Goal: Transaction & Acquisition: Obtain resource

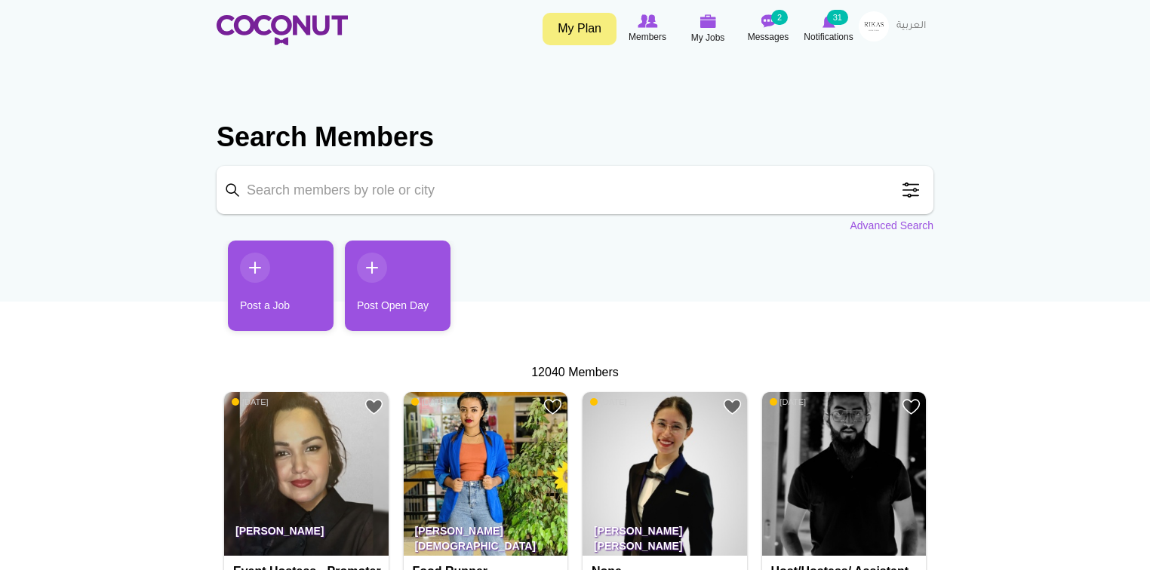
click at [911, 187] on span at bounding box center [910, 190] width 30 height 30
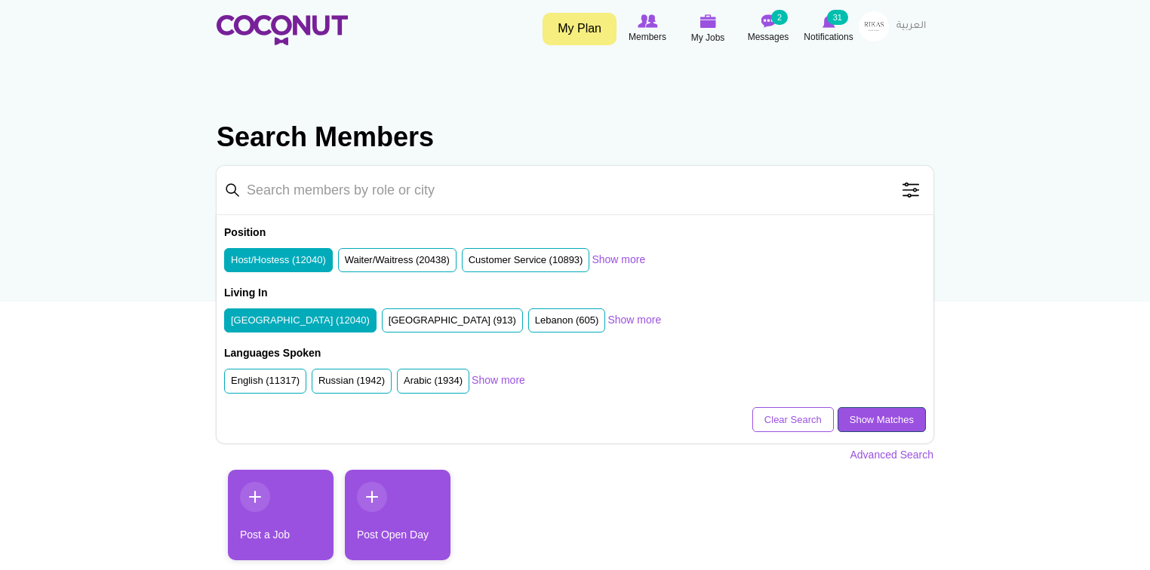
click at [883, 414] on link "Show Matches" at bounding box center [881, 420] width 88 height 26
click at [352, 381] on label "Russian (1942)" at bounding box center [351, 381] width 66 height 14
click at [318, 384] on input "Russian (1942)" at bounding box center [318, 384] width 0 height 0
click at [284, 374] on label "English (11317)" at bounding box center [265, 381] width 69 height 14
click at [231, 384] on input "English (11317)" at bounding box center [231, 384] width 0 height 0
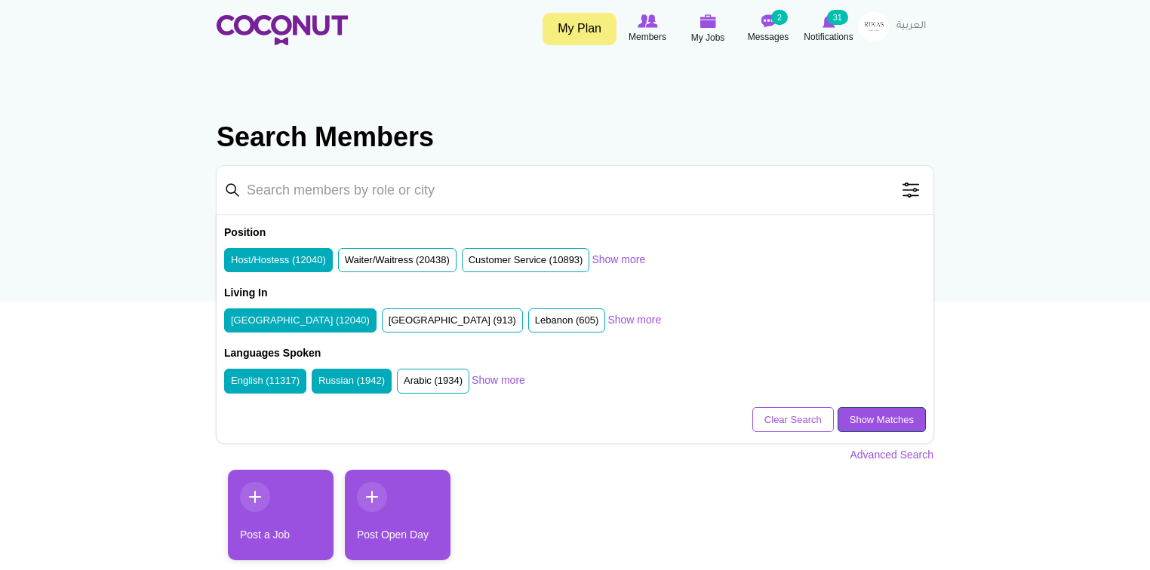
click at [900, 416] on link "Show Matches" at bounding box center [881, 420] width 88 height 26
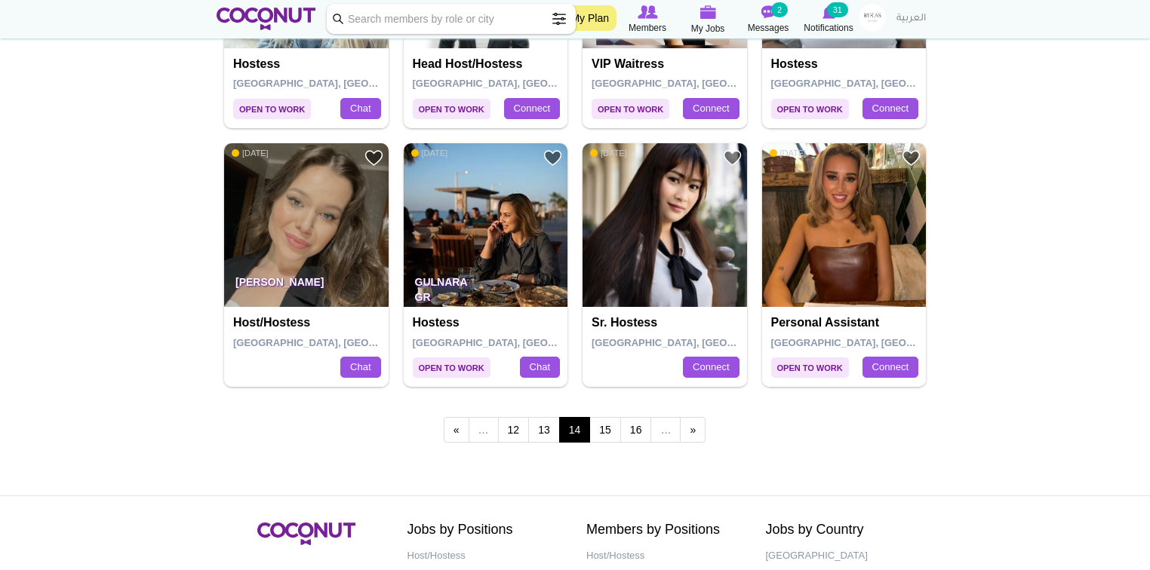
scroll to position [2656, 0]
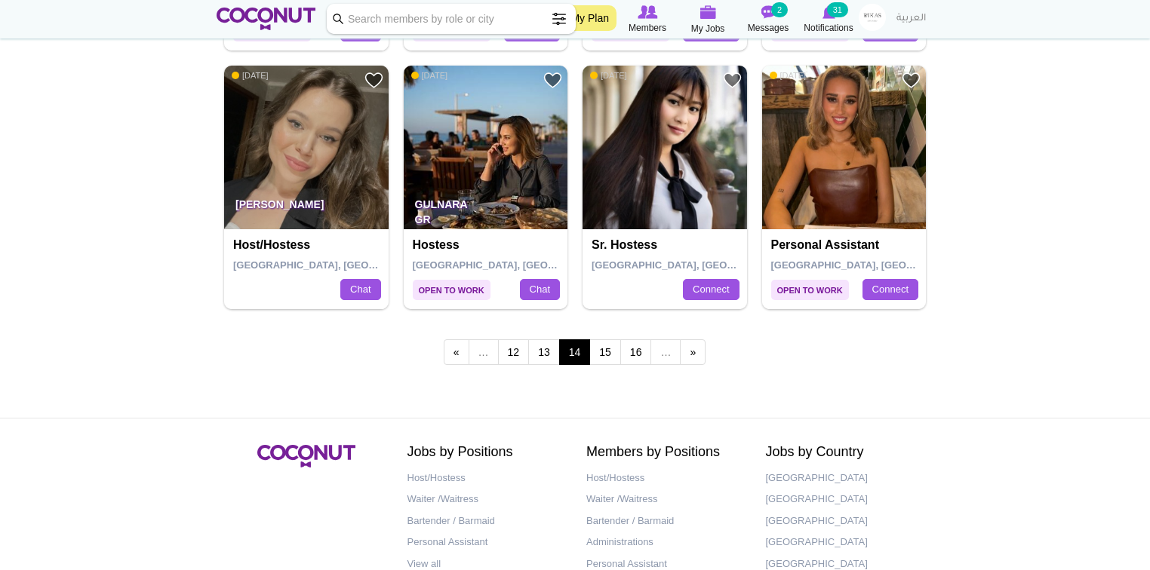
click at [483, 347] on span "…" at bounding box center [483, 352] width 30 height 26
click at [513, 345] on link "12" at bounding box center [514, 352] width 32 height 26
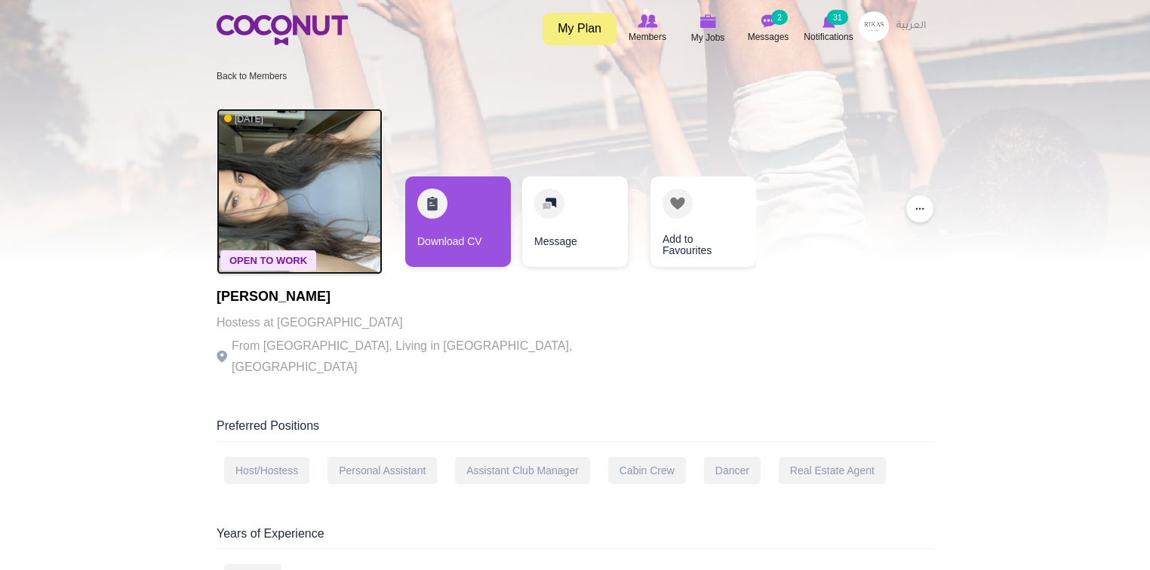
click at [293, 143] on img at bounding box center [300, 192] width 166 height 166
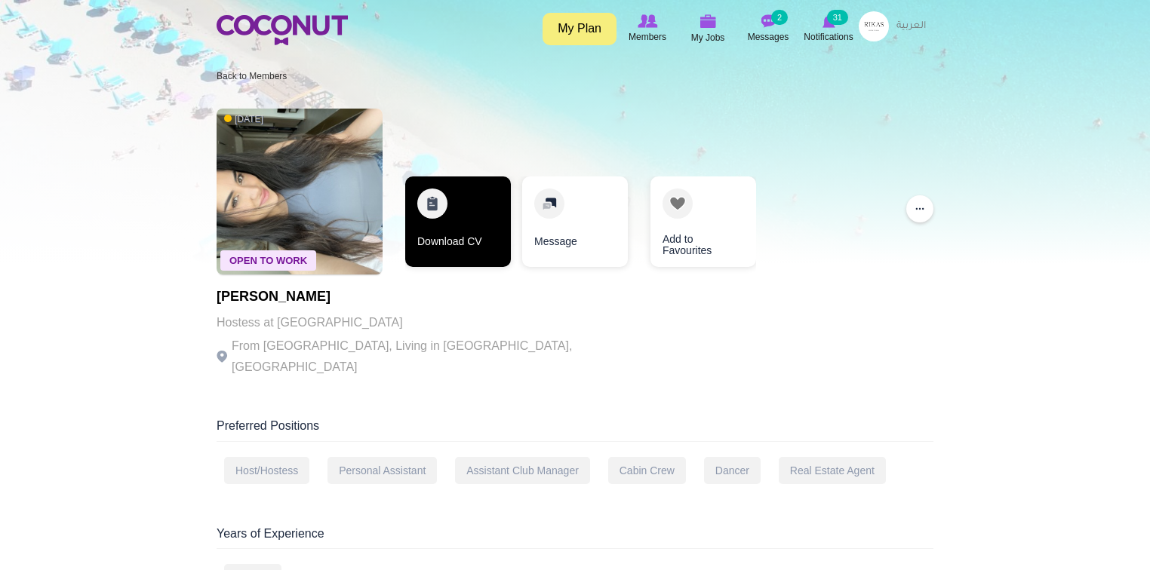
click at [465, 243] on link "Download CV" at bounding box center [458, 222] width 106 height 91
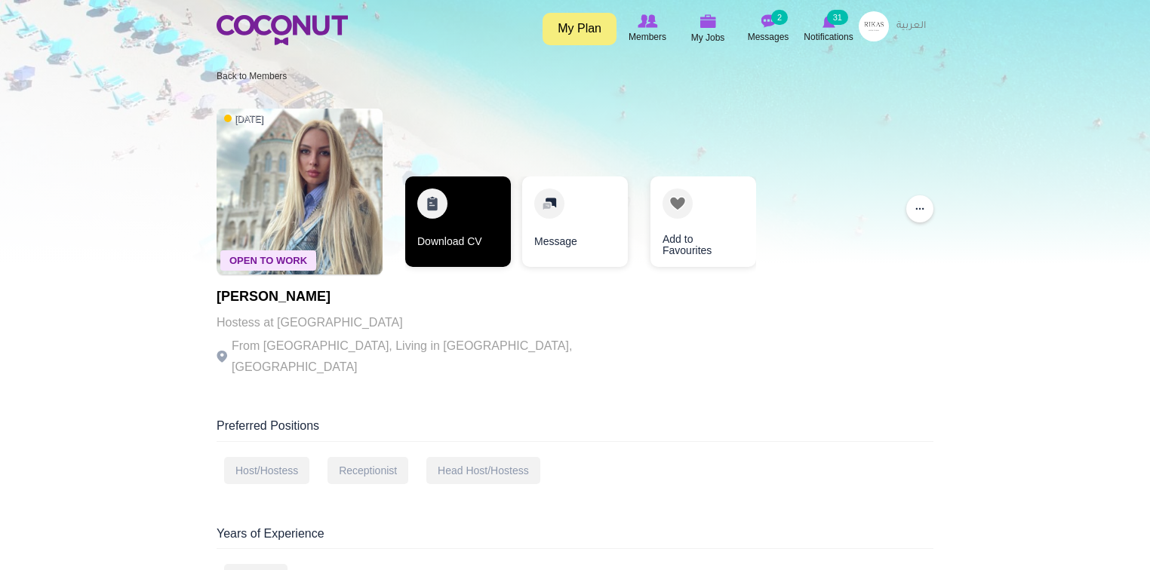
click at [474, 214] on link "Download CV" at bounding box center [458, 222] width 106 height 91
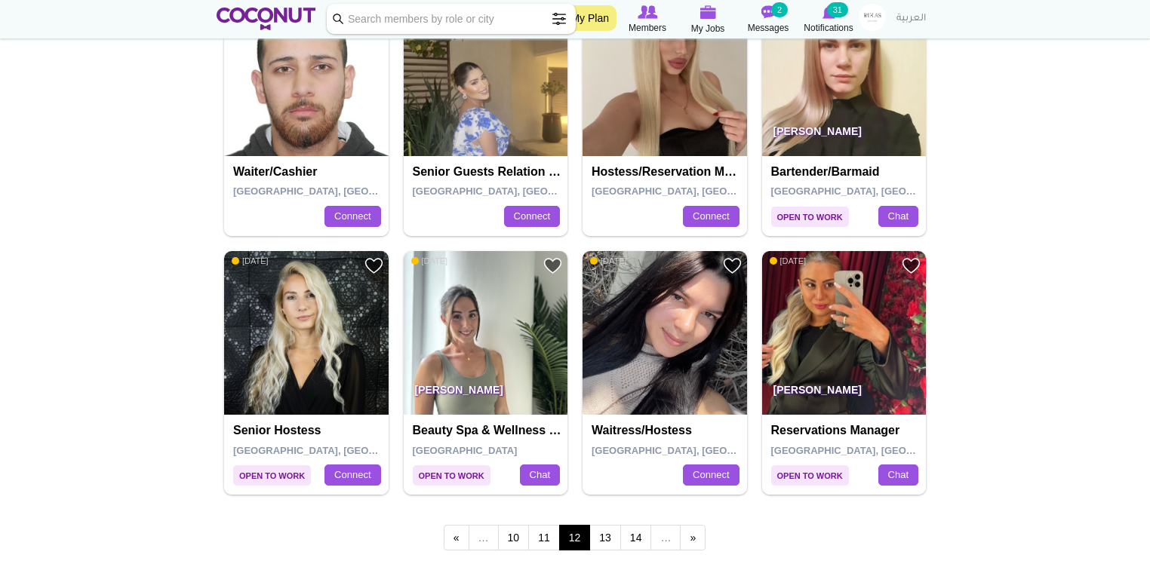
scroll to position [2595, 0]
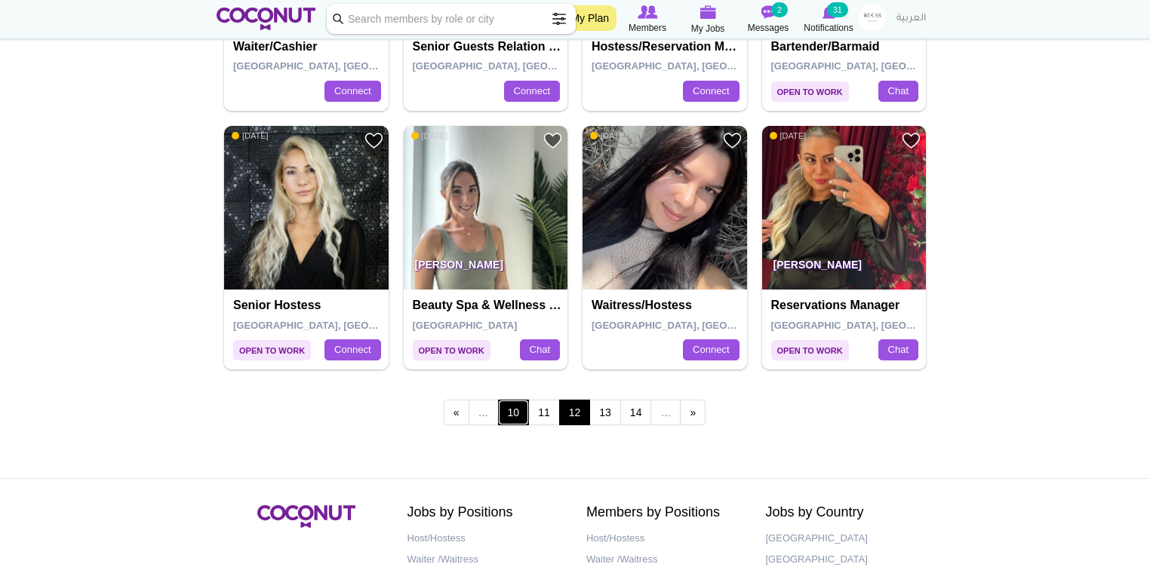
click at [521, 413] on link "10" at bounding box center [514, 413] width 32 height 26
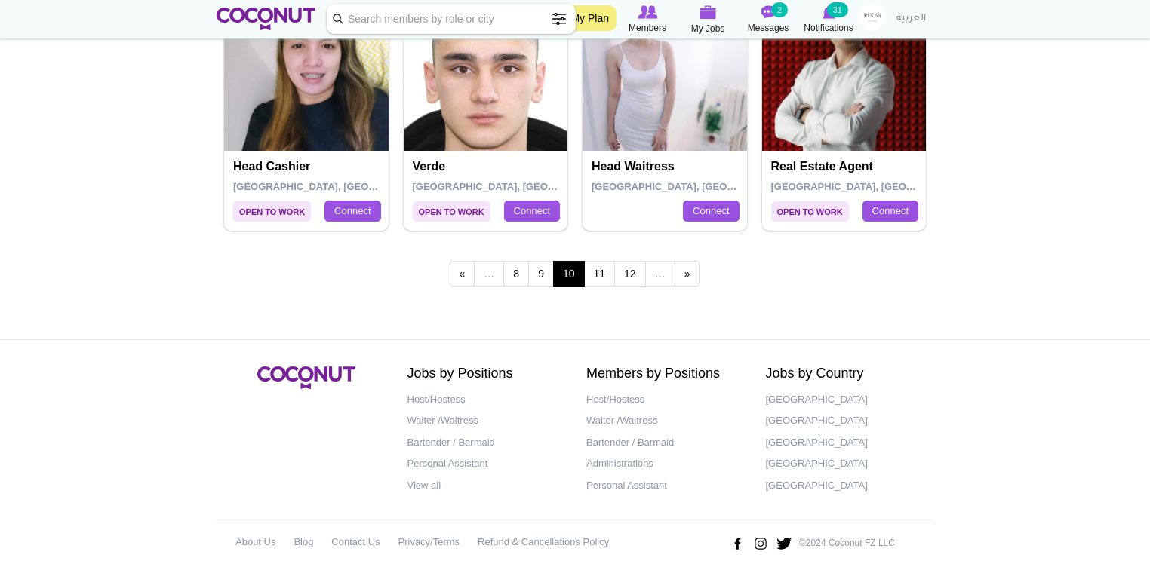
scroll to position [2743, 0]
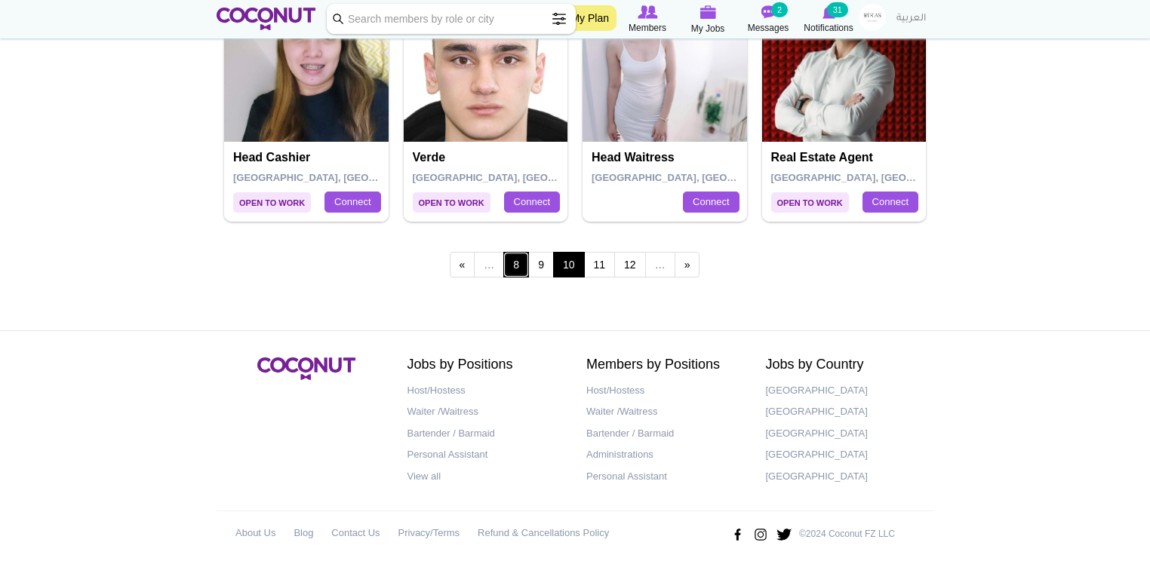
click at [517, 263] on link "8" at bounding box center [516, 265] width 26 height 26
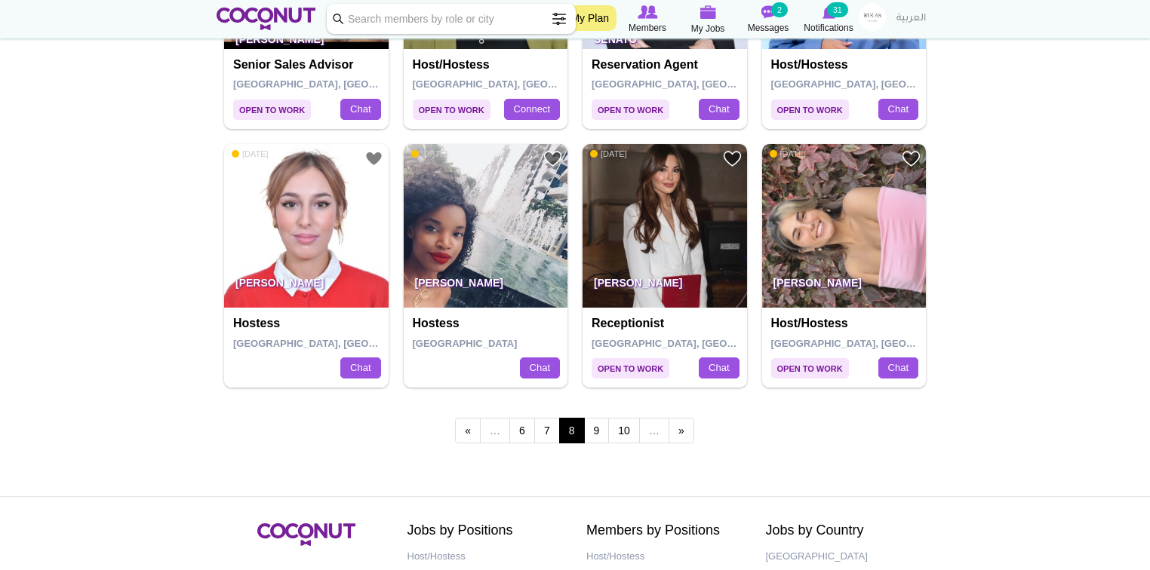
scroll to position [2743, 0]
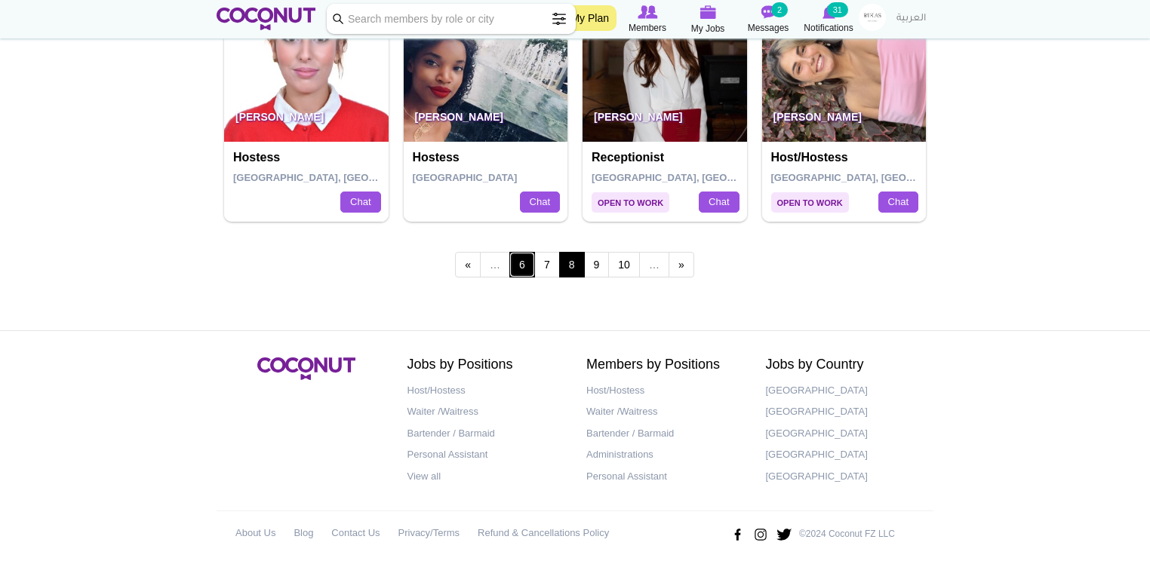
click at [520, 258] on link "6" at bounding box center [522, 265] width 26 height 26
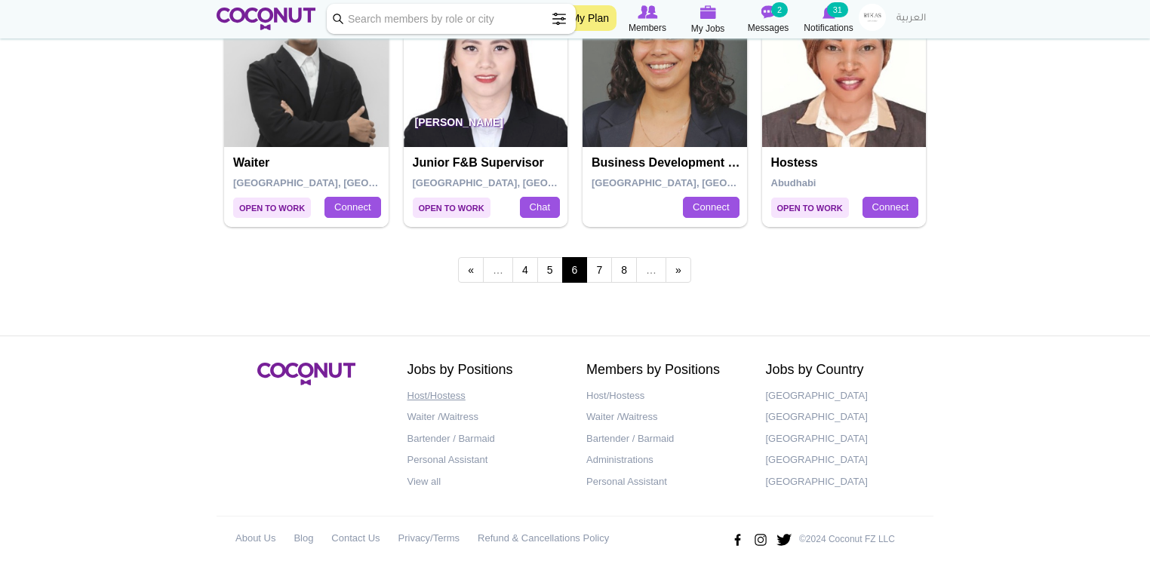
scroll to position [2743, 0]
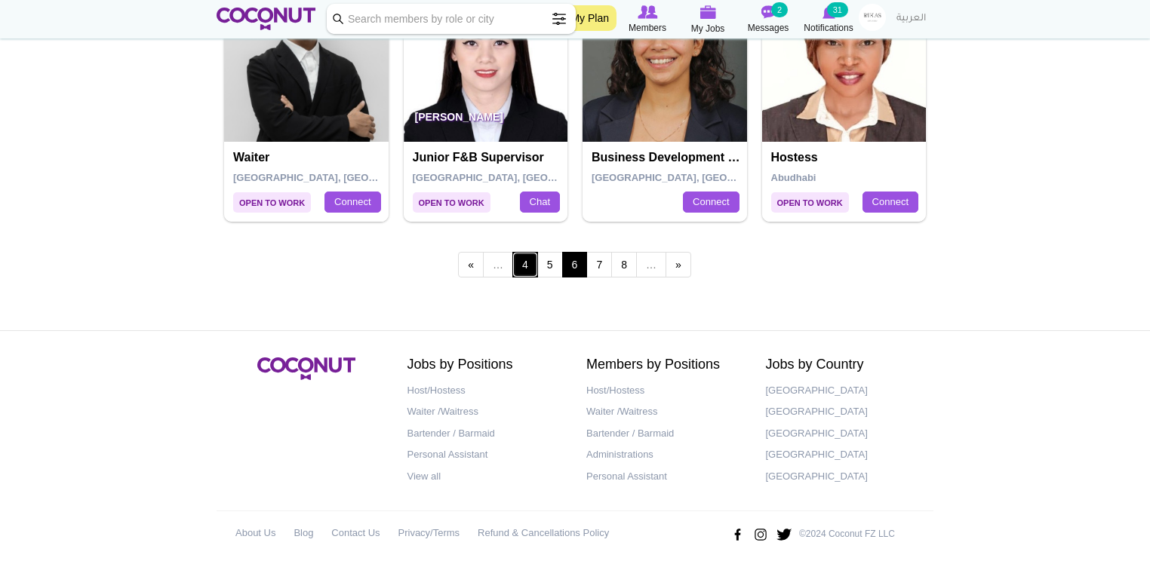
click at [525, 263] on link "4" at bounding box center [525, 265] width 26 height 26
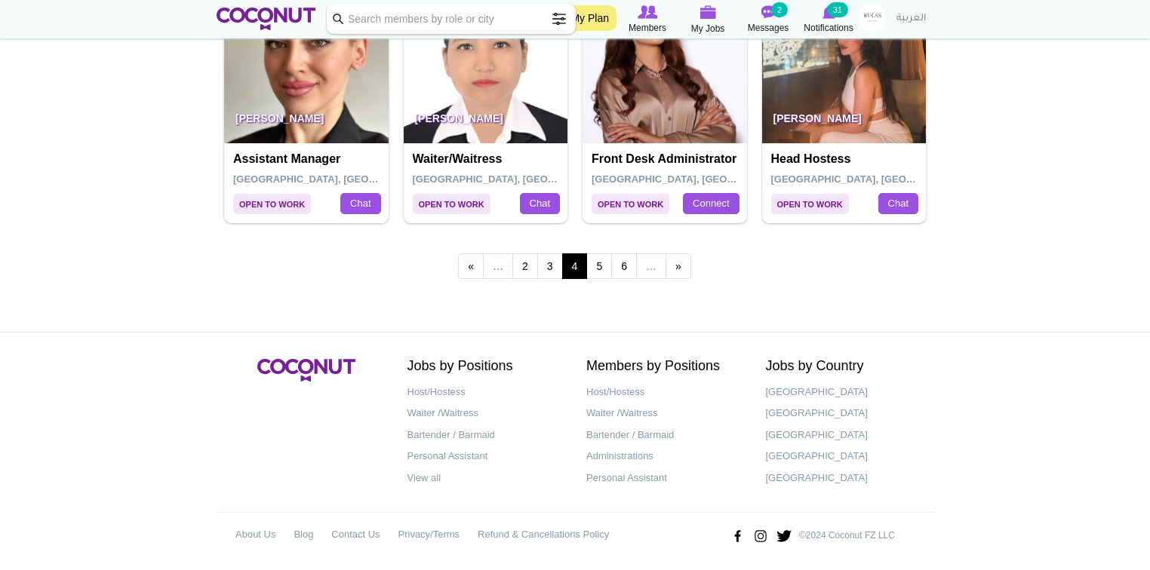
scroll to position [2743, 0]
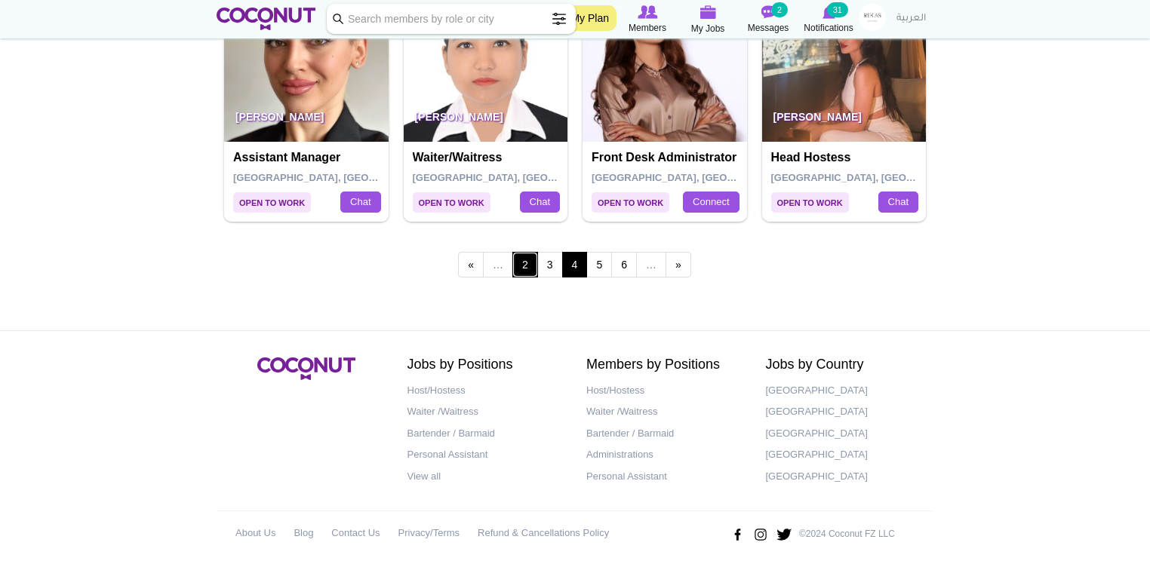
click at [522, 260] on link "2" at bounding box center [525, 265] width 26 height 26
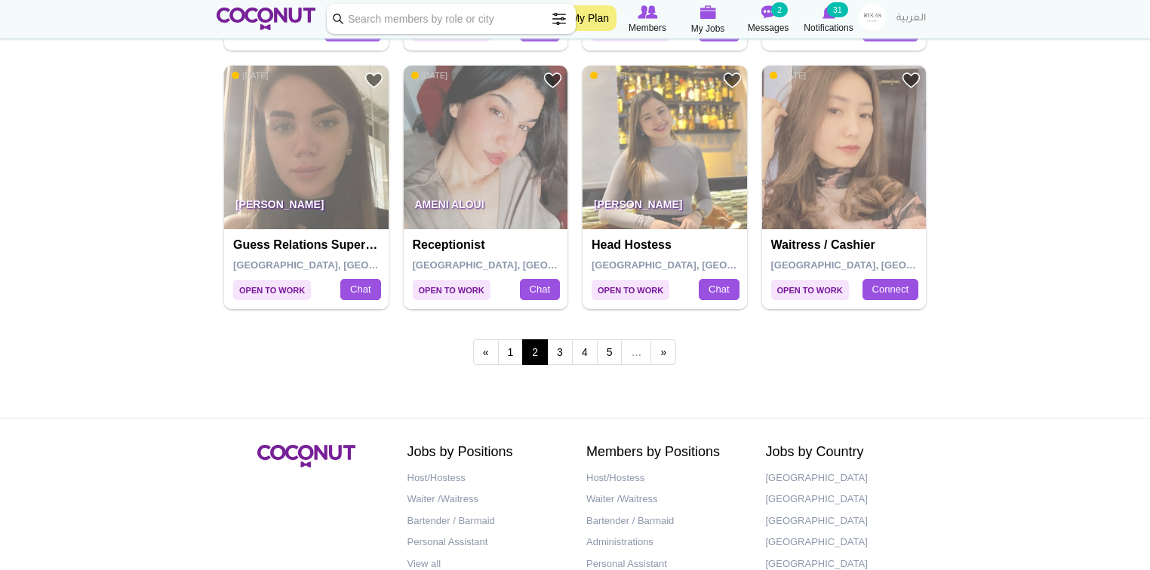
scroll to position [2743, 0]
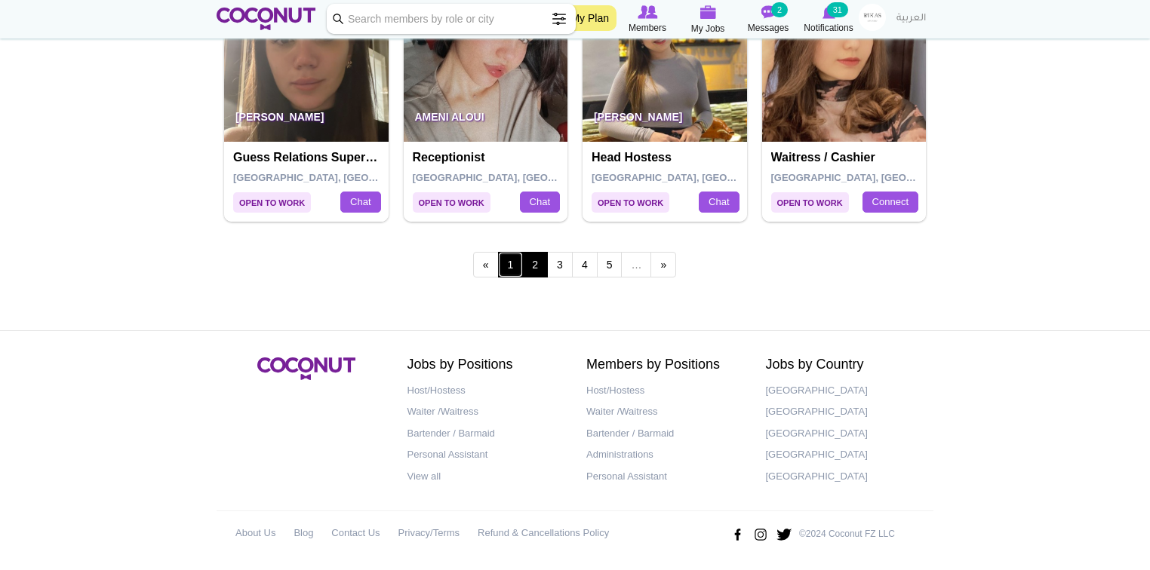
click at [516, 255] on link "1" at bounding box center [511, 265] width 26 height 26
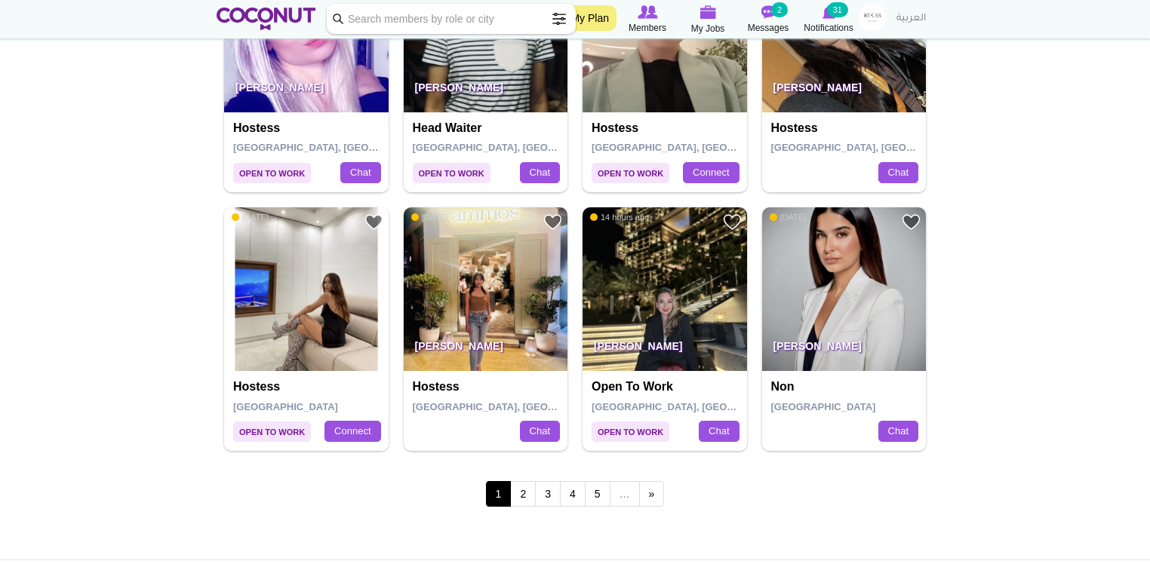
scroll to position [2535, 0]
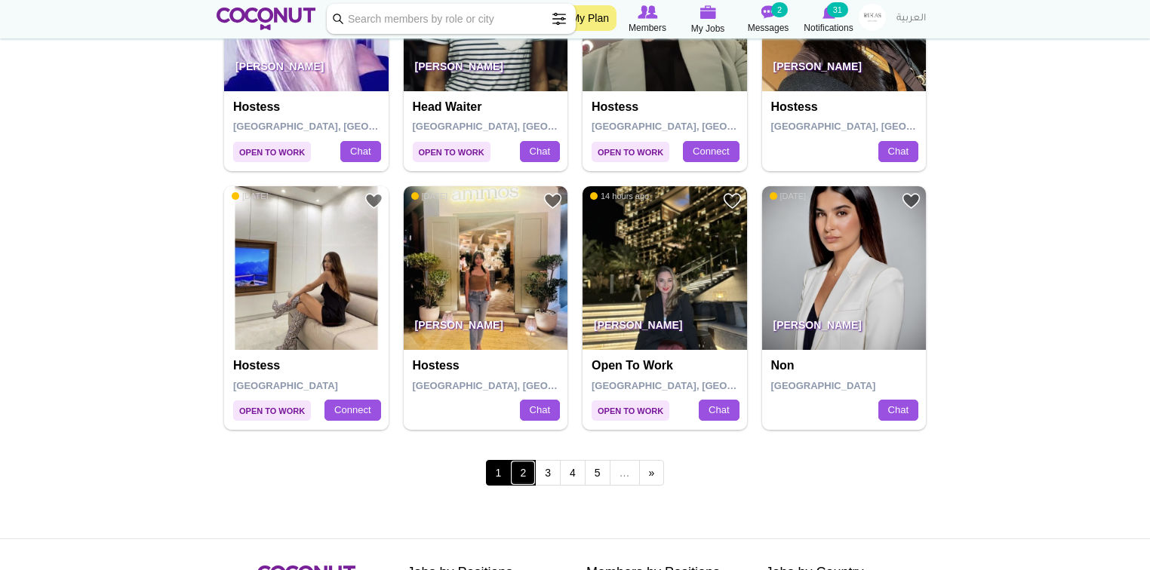
click at [526, 468] on link "2" at bounding box center [523, 473] width 26 height 26
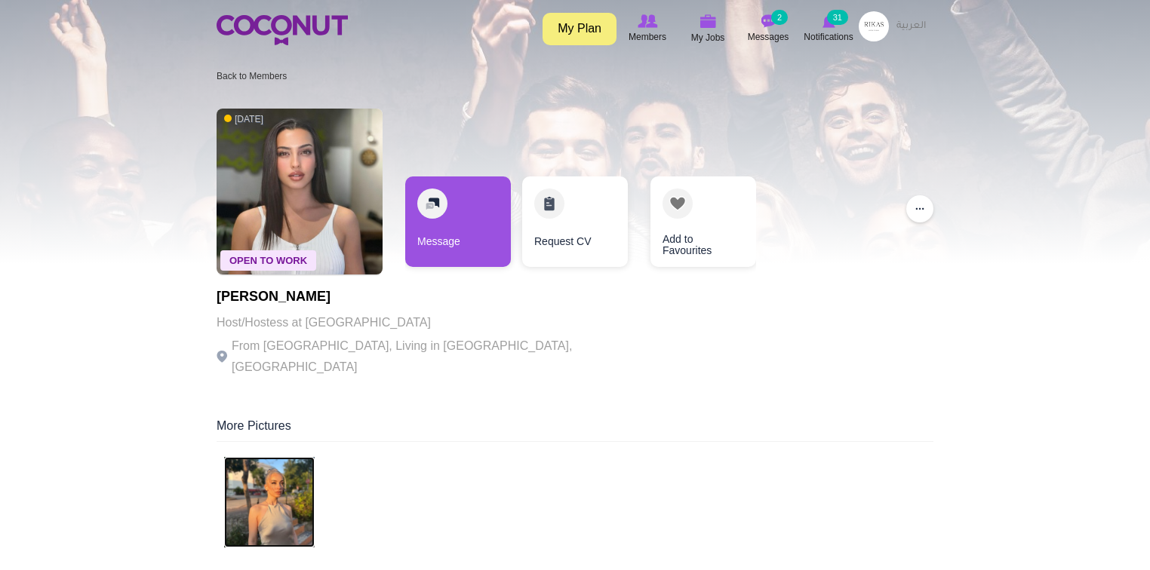
click at [287, 486] on img at bounding box center [269, 502] width 91 height 91
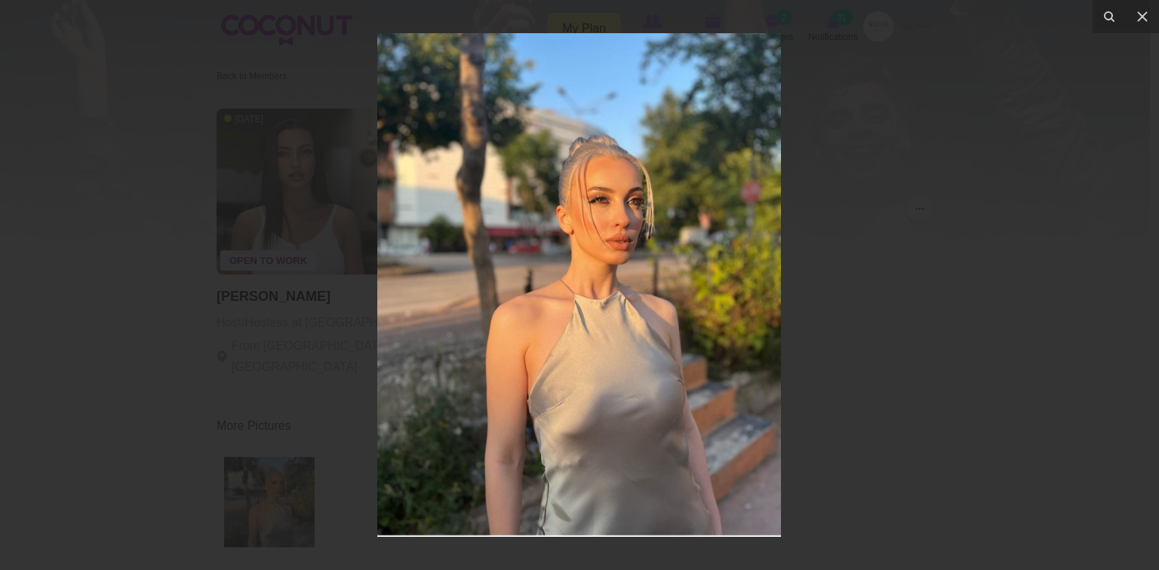
click at [880, 320] on div at bounding box center [579, 285] width 1159 height 570
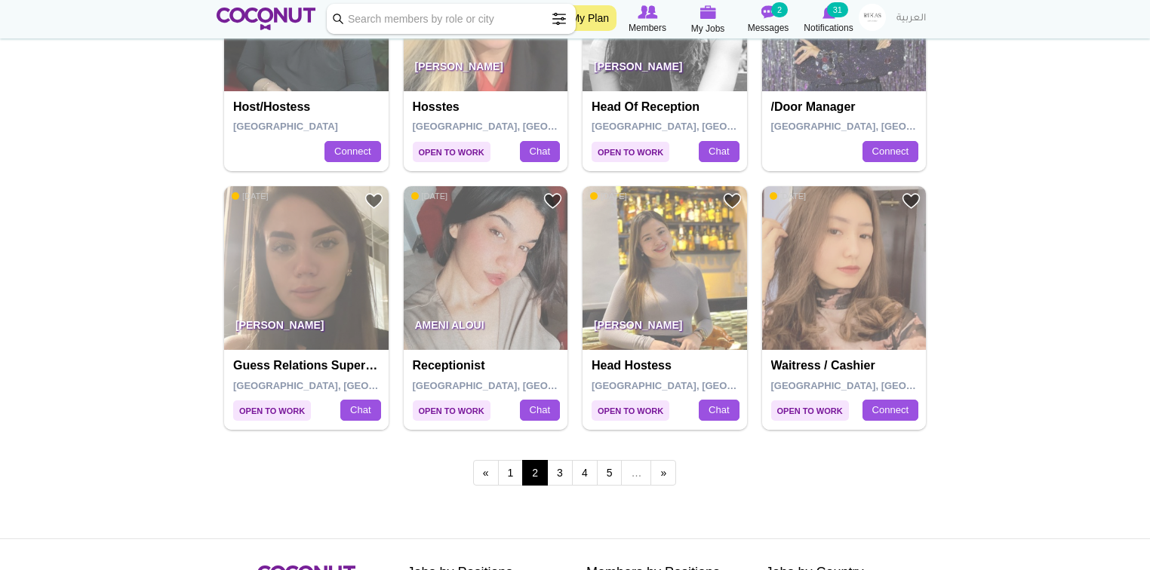
scroll to position [2743, 0]
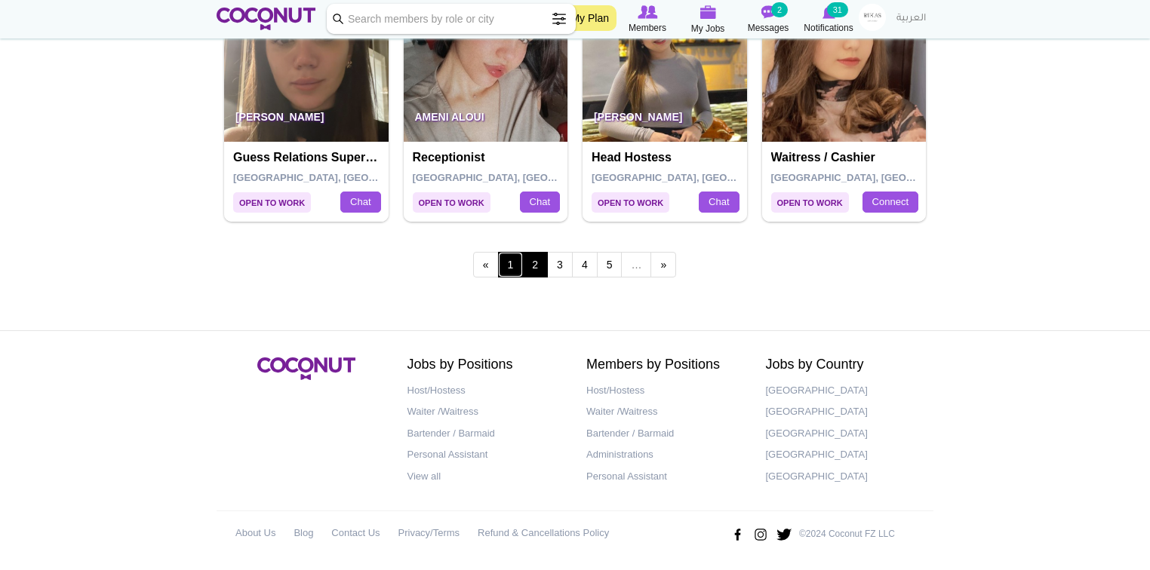
click at [510, 272] on link "1" at bounding box center [511, 265] width 26 height 26
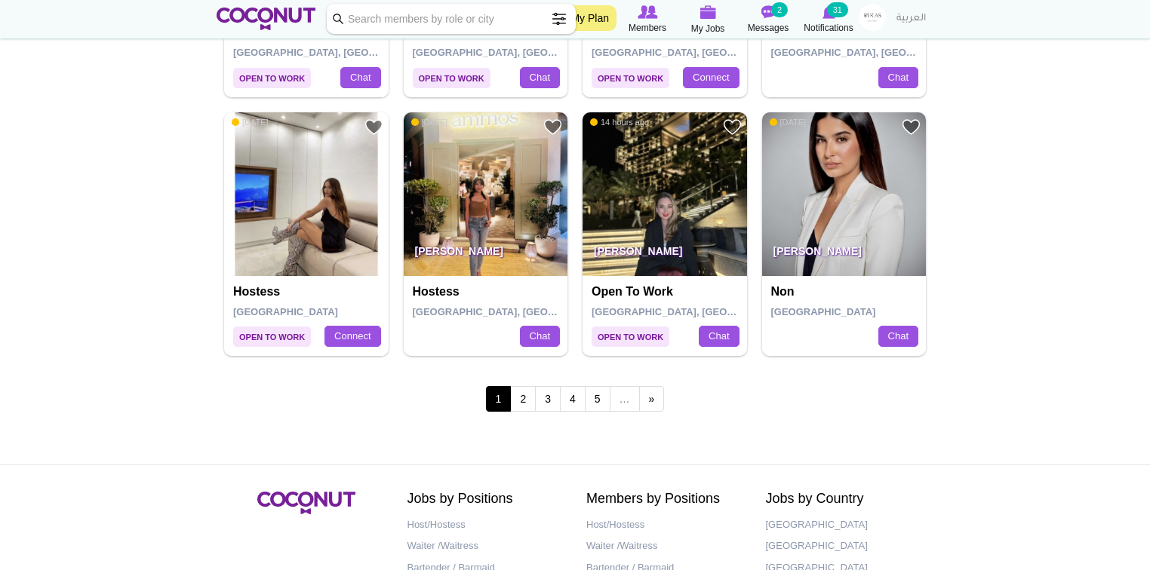
scroll to position [2562, 0]
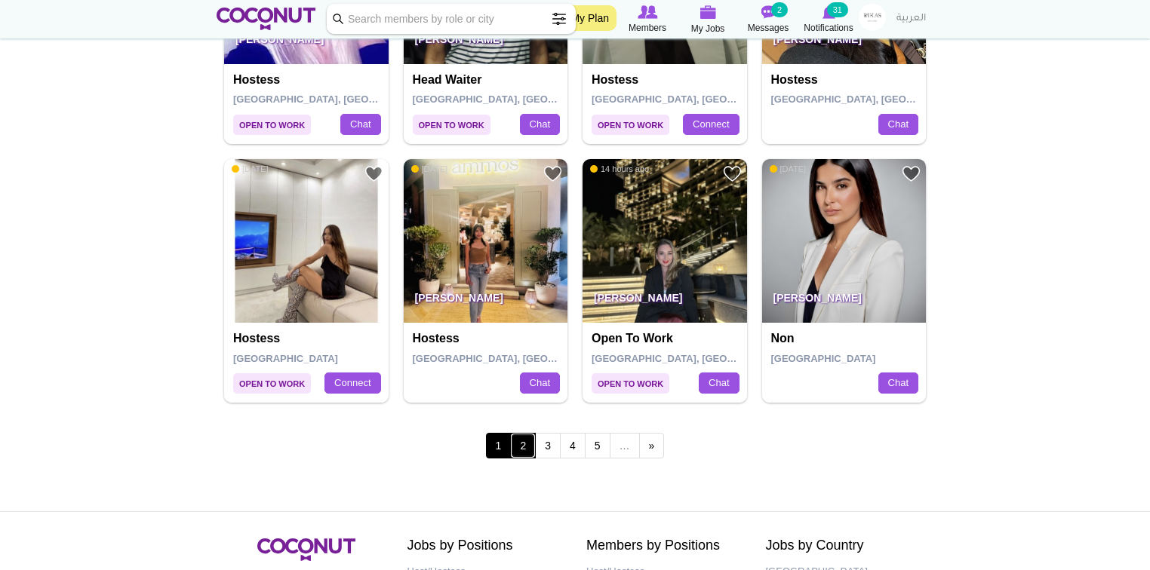
click at [520, 450] on link "2" at bounding box center [523, 446] width 26 height 26
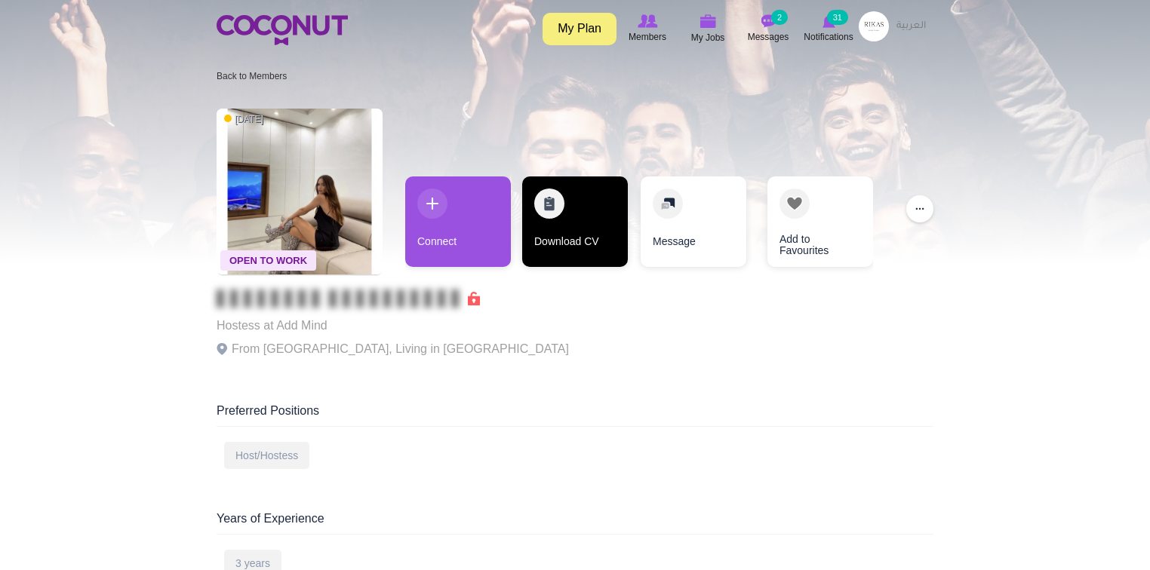
click at [601, 234] on link "Download CV" at bounding box center [575, 222] width 106 height 91
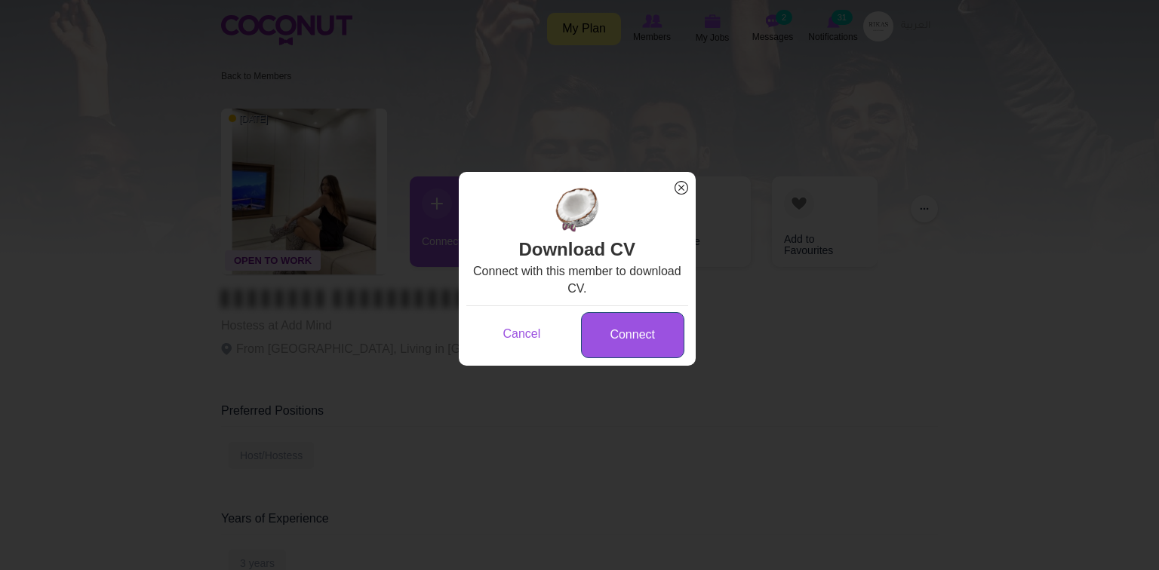
click at [652, 336] on link "Connect" at bounding box center [632, 335] width 103 height 46
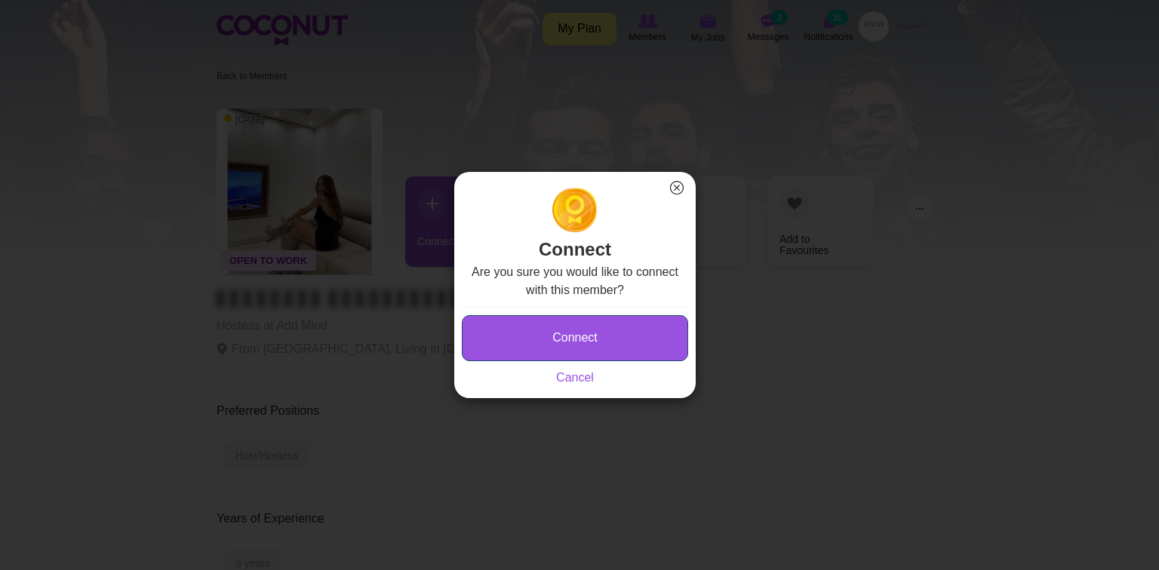
click at [655, 332] on button "Connect" at bounding box center [575, 338] width 226 height 46
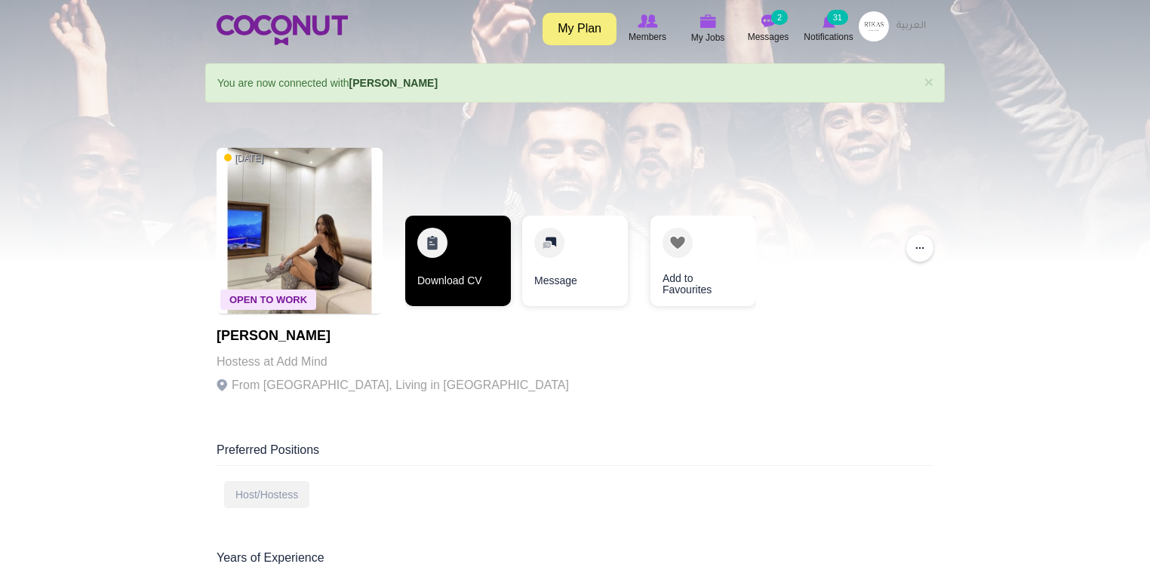
click at [483, 257] on link "Download CV" at bounding box center [458, 261] width 106 height 91
